Goal: Information Seeking & Learning: Learn about a topic

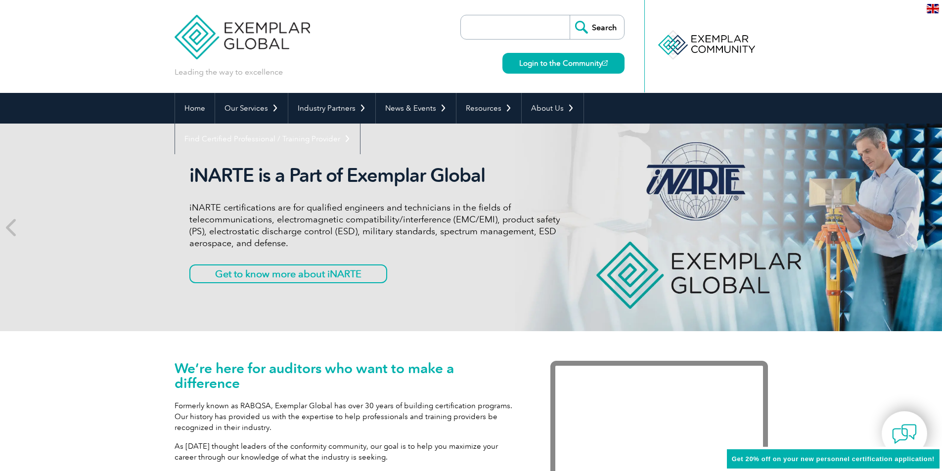
scroll to position [330, 0]
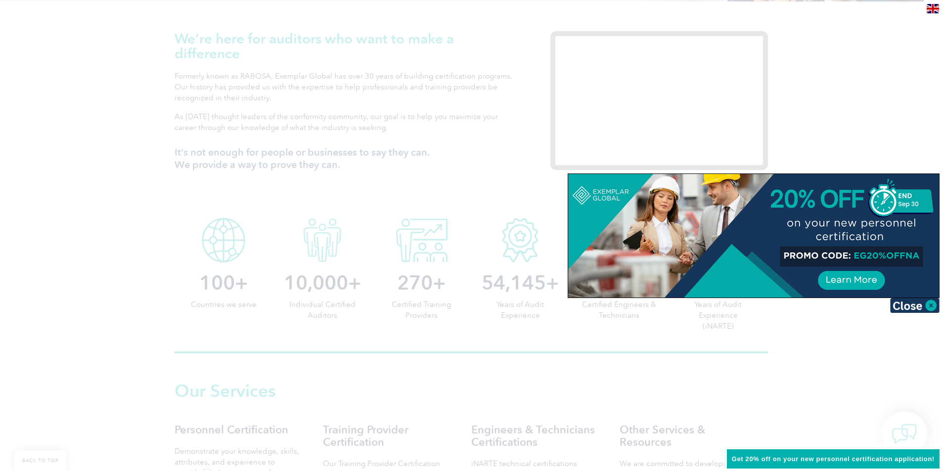
click at [816, 396] on div at bounding box center [471, 235] width 942 height 471
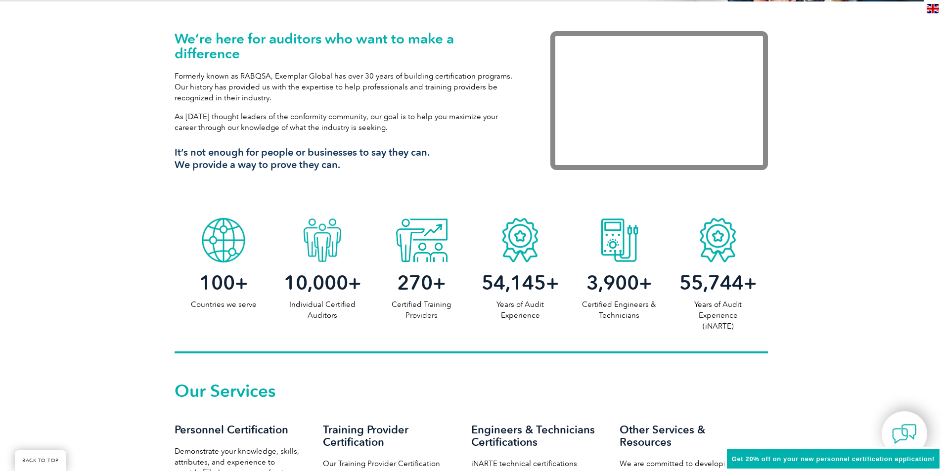
scroll to position [659, 0]
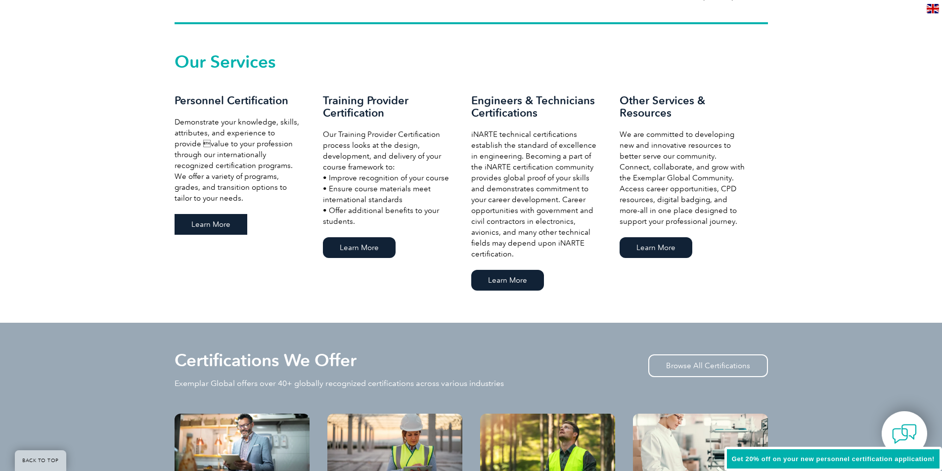
click at [205, 224] on link "Learn More" at bounding box center [211, 224] width 73 height 21
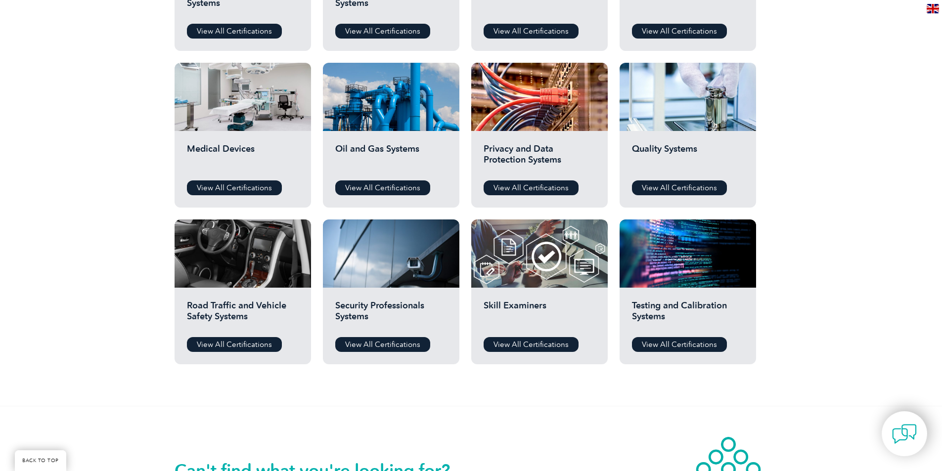
scroll to position [659, 0]
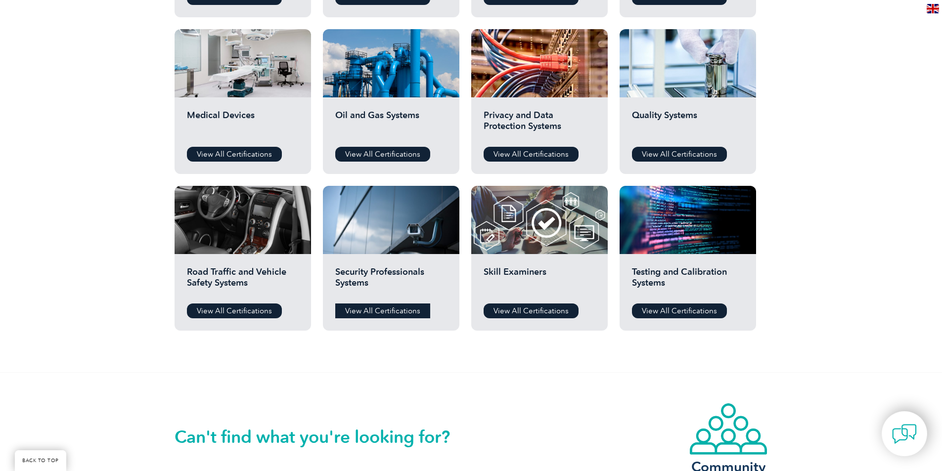
click at [383, 310] on link "View All Certifications" at bounding box center [382, 311] width 95 height 15
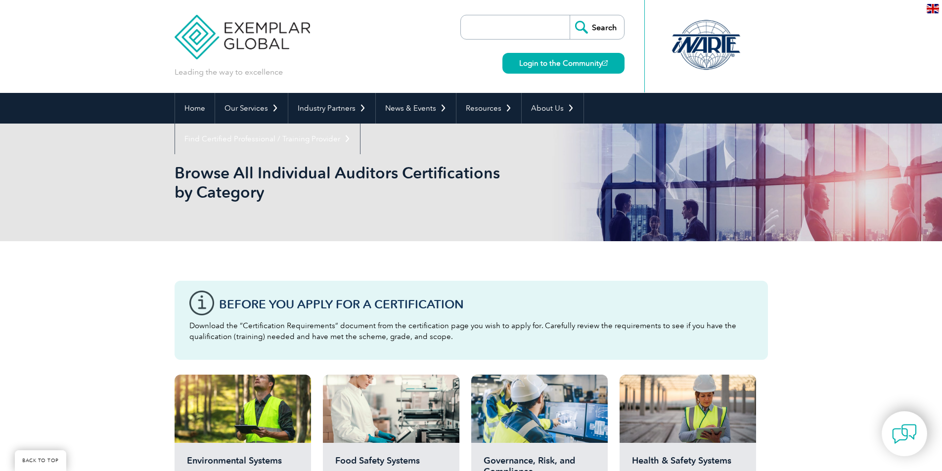
scroll to position [330, 0]
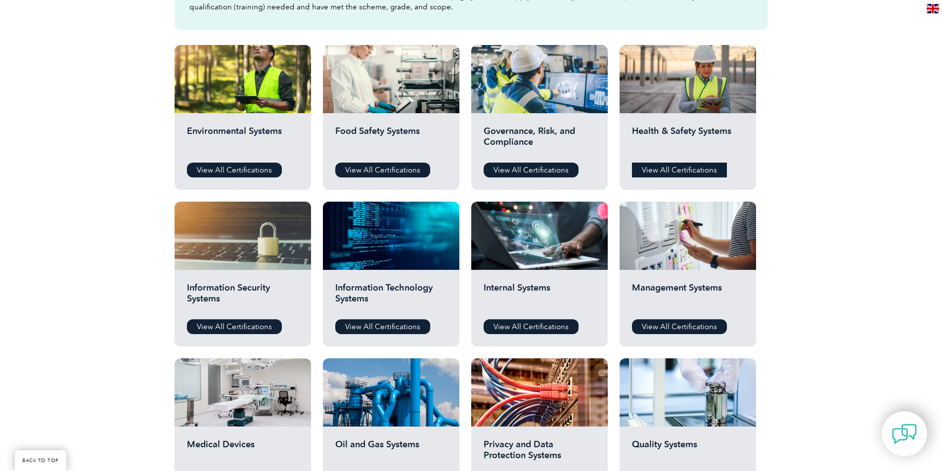
click at [686, 171] on link "View All Certifications" at bounding box center [679, 170] width 95 height 15
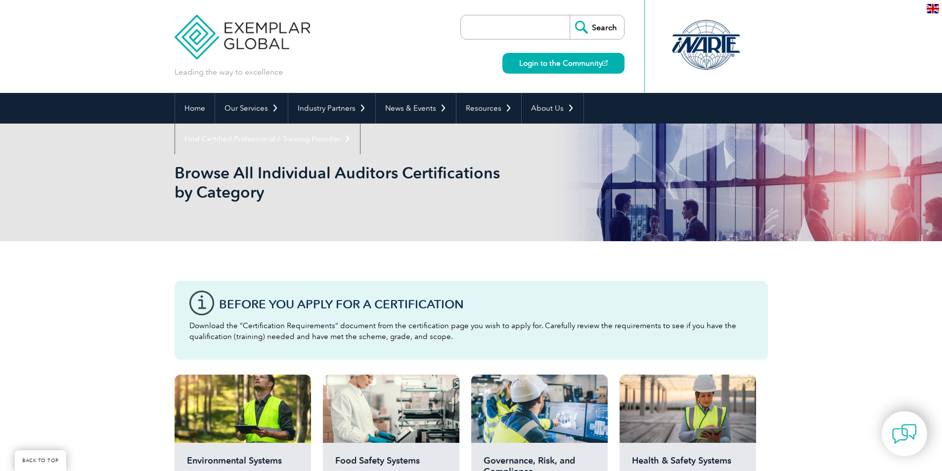
scroll to position [330, 0]
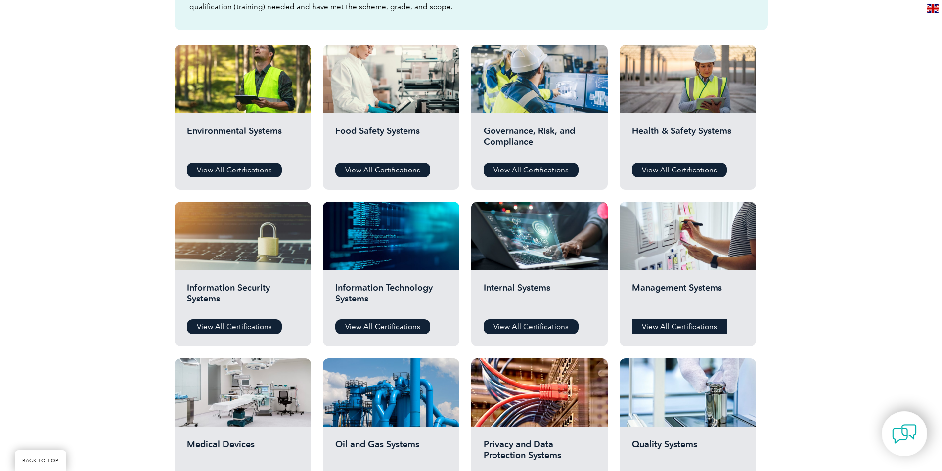
click at [670, 324] on link "View All Certifications" at bounding box center [679, 327] width 95 height 15
